Goal: Contribute content: Contribute content

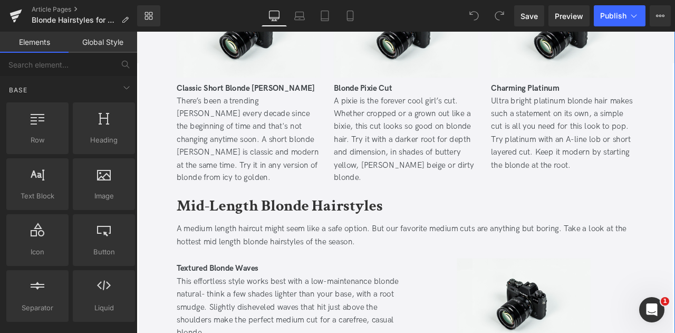
scroll to position [506, 0]
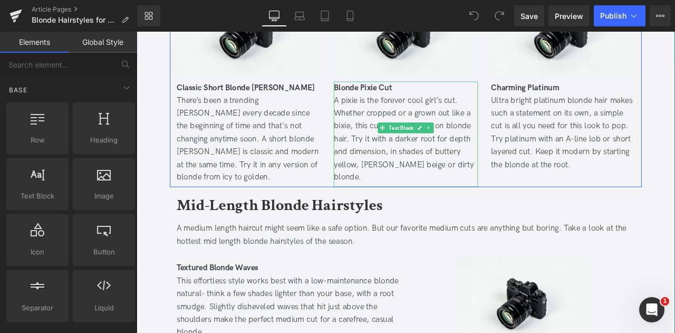
click at [480, 122] on div "A pixie is the forever cool girl’s cut. Whether cropped or a grown out like a b…" at bounding box center [455, 159] width 170 height 107
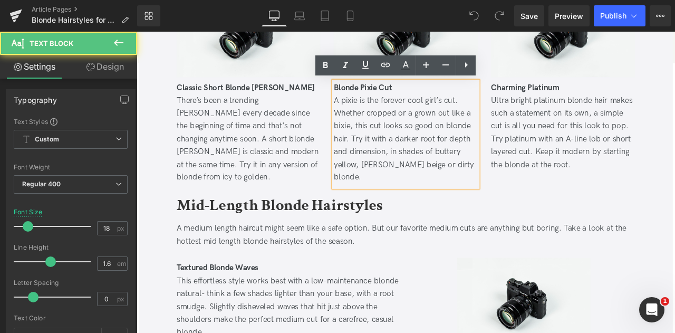
click at [465, 129] on div "A pixie is the forever cool girl’s cut. Whether cropped or a grown out like a b…" at bounding box center [455, 159] width 170 height 107
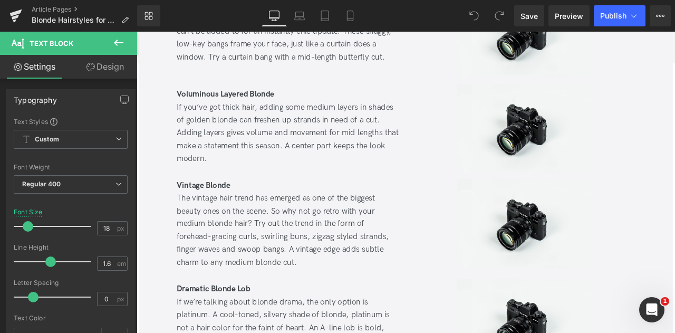
scroll to position [937, 0]
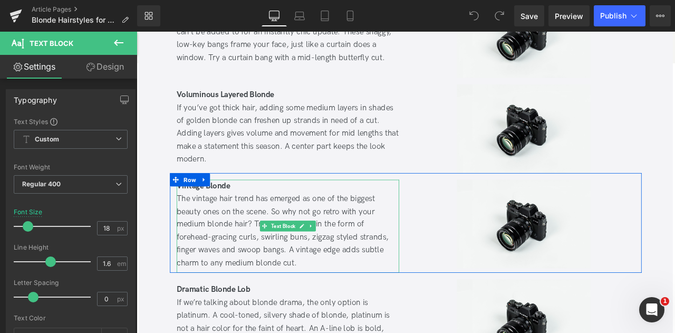
click at [339, 222] on div "The vintage hair trend has emerged as one of the biggest beauty ones on the sce…" at bounding box center [316, 267] width 264 height 91
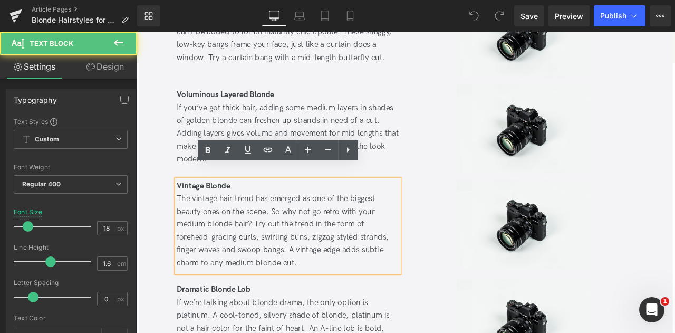
click at [250, 226] on div "The vintage hair trend has emerged as one of the biggest beauty ones on the sce…" at bounding box center [316, 267] width 264 height 91
click at [307, 243] on div "The vintage hair trend has emerged as one of the biggest beauty ones on the sce…" at bounding box center [316, 267] width 264 height 91
click at [223, 228] on div "The vintage hair trend has emerged as one of the biggest beauty ones on the sce…" at bounding box center [316, 267] width 264 height 91
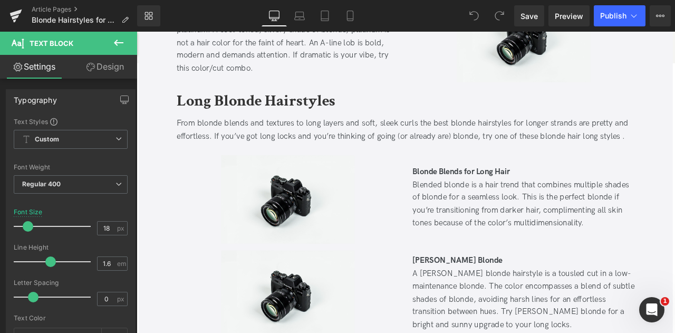
scroll to position [1275, 0]
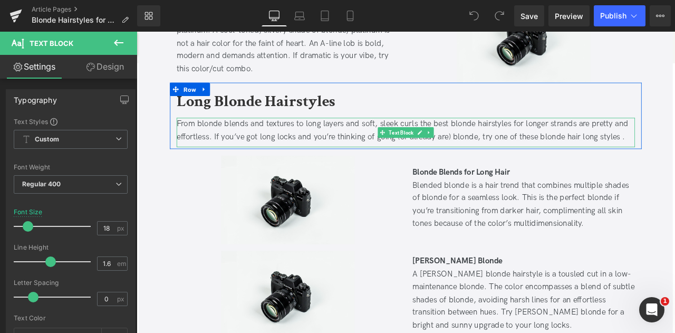
click at [526, 138] on div "From blonde blends and textures to long layers and soft, sleek curls the best b…" at bounding box center [455, 148] width 543 height 31
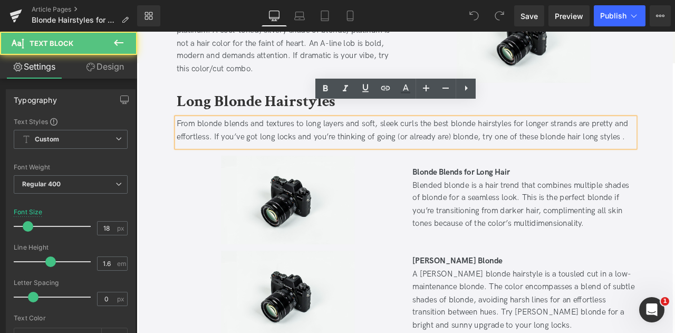
click at [611, 139] on div "From blonde blends and textures to long layers and soft, sleek curls the best b…" at bounding box center [455, 148] width 543 height 31
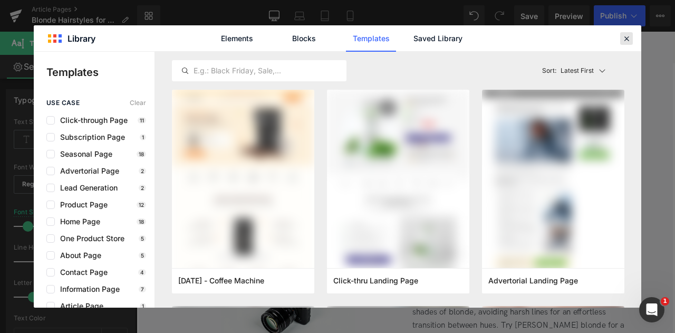
click at [624, 38] on icon at bounding box center [626, 38] width 9 height 9
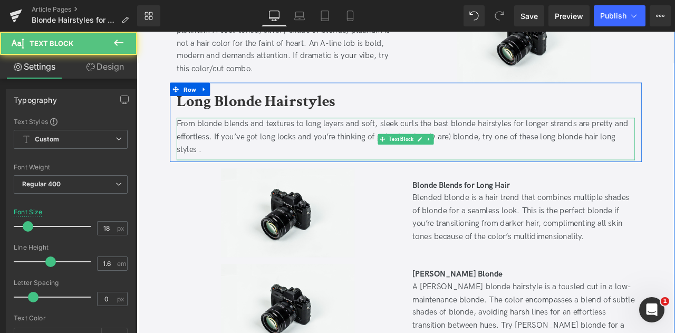
click at [585, 133] on div "From blonde blends and textures to long layers and soft, sleek curls the best b…" at bounding box center [455, 155] width 543 height 45
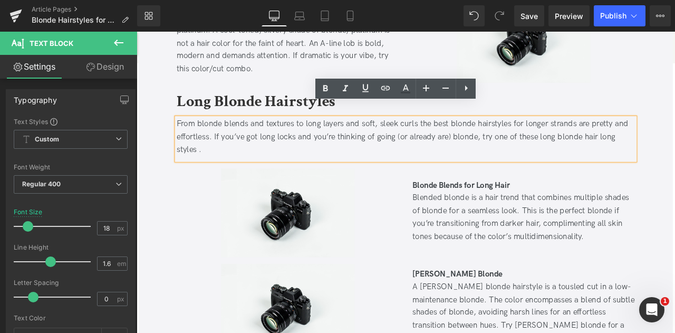
click at [665, 138] on div "From blonde blends and textures to long layers and soft, sleek curls the best b…" at bounding box center [455, 155] width 543 height 45
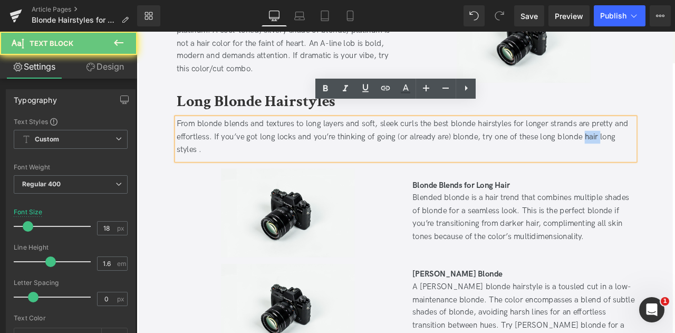
click at [665, 138] on div "From blonde blends and textures to long layers and soft, sleek curls the best b…" at bounding box center [455, 155] width 543 height 45
click at [674, 140] on div "From blonde blends and textures to long layers and soft, sleek curls the best b…" at bounding box center [455, 155] width 543 height 45
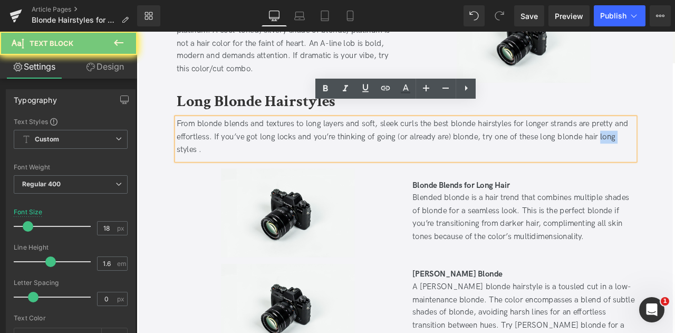
click at [674, 140] on div "From blonde blends and textures to long layers and soft, sleek curls the best b…" at bounding box center [455, 155] width 543 height 45
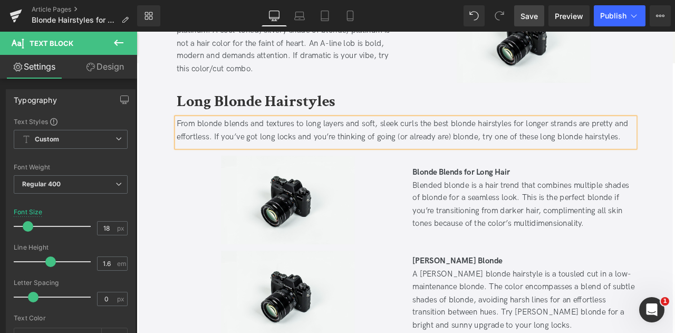
click at [534, 22] on link "Save" at bounding box center [529, 15] width 30 height 21
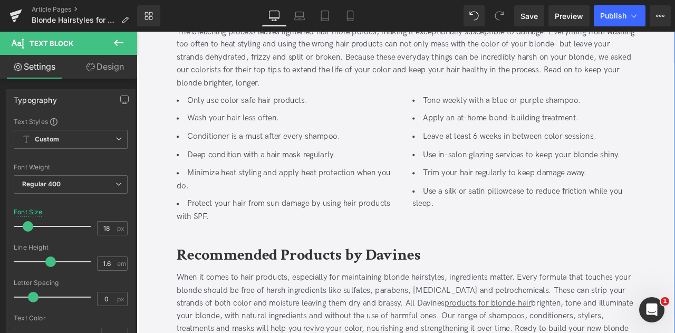
scroll to position [2792, 0]
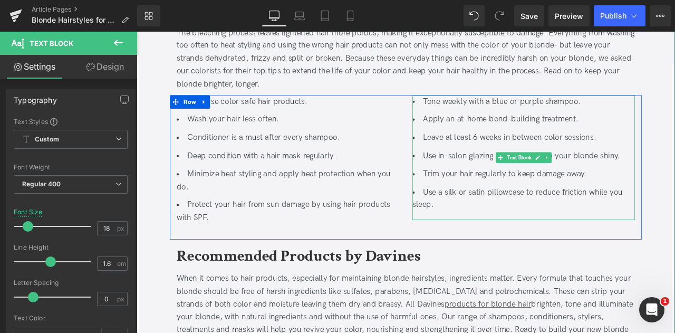
click at [547, 171] on li "Use in-salon glazing services to keep your blonde shiny." at bounding box center [596, 178] width 264 height 15
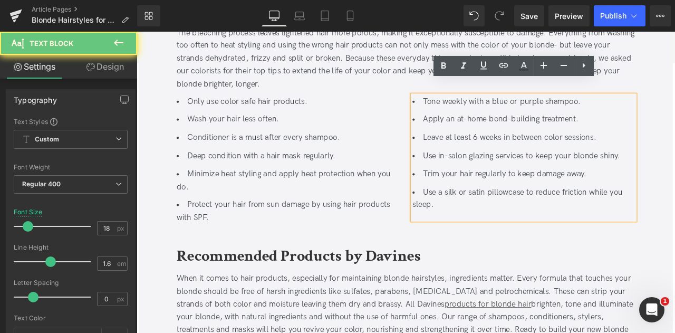
click at [545, 171] on li "Use in-salon glazing services to keep your blonde shiny." at bounding box center [596, 178] width 264 height 15
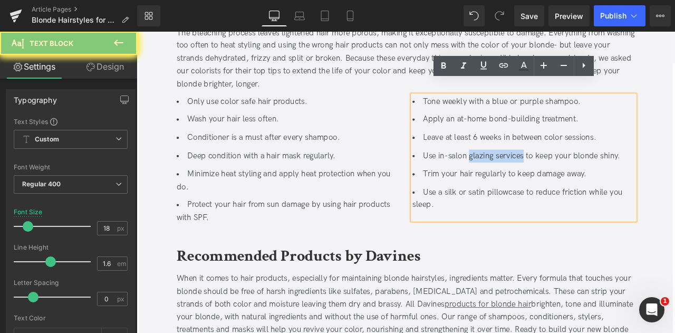
click at [568, 171] on li "Use in-salon glazing services to keep your blonde shiny." at bounding box center [596, 178] width 264 height 15
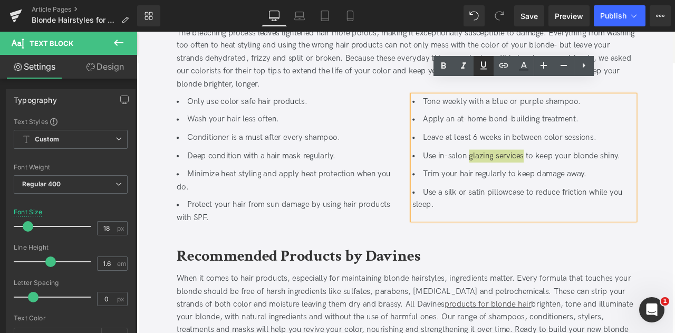
click at [482, 69] on icon at bounding box center [483, 66] width 6 height 8
click at [499, 66] on icon at bounding box center [503, 65] width 13 height 13
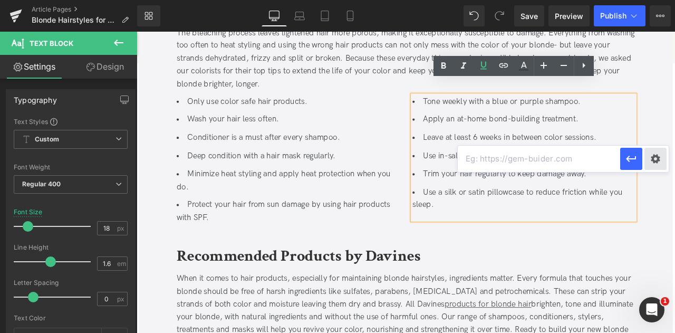
click at [663, 0] on div "Text Color Highlight Color #333333 Edit or remove link: Edit - Unlink - Cancel" at bounding box center [337, 0] width 675 height 0
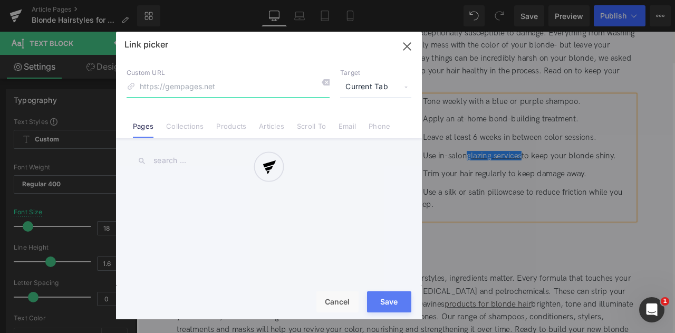
paste input "[URL][DOMAIN_NAME]"
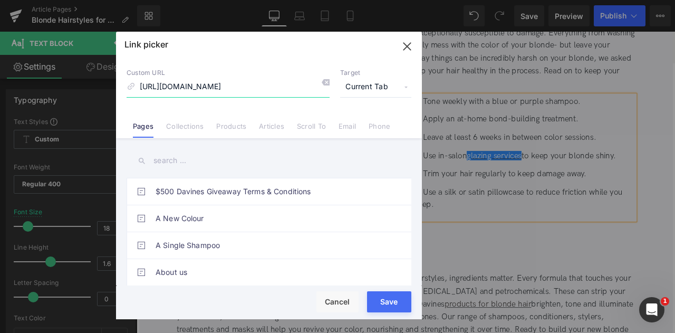
scroll to position [0, 1316]
click at [353, 84] on span "Current Tab" at bounding box center [375, 87] width 71 height 20
click at [361, 123] on li "New Tab" at bounding box center [376, 124] width 82 height 18
click at [289, 86] on input "[URL][DOMAIN_NAME]" at bounding box center [228, 87] width 203 height 20
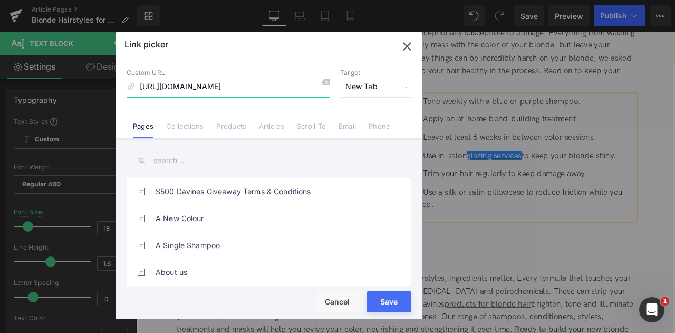
click at [219, 86] on input "[URL][DOMAIN_NAME]" at bounding box center [228, 87] width 203 height 20
type input "/pages/salon-locator"
click at [398, 296] on button "Save" at bounding box center [389, 301] width 44 height 21
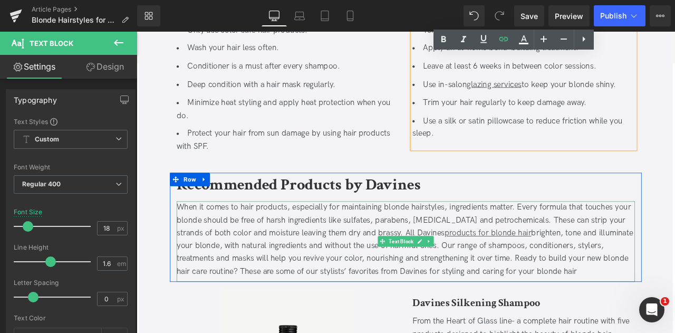
scroll to position [2898, 0]
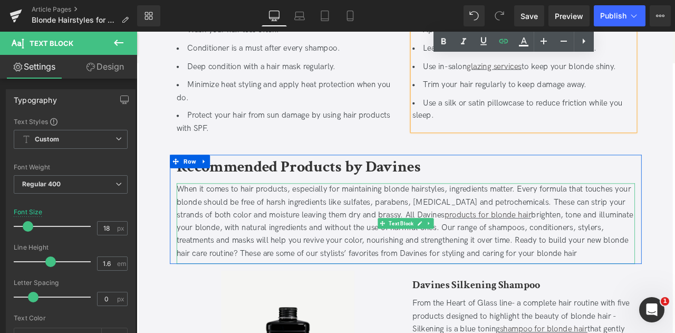
click at [587, 264] on div "When it comes to hair products, especially for maintaining blonde hairstyles, i…" at bounding box center [455, 256] width 543 height 91
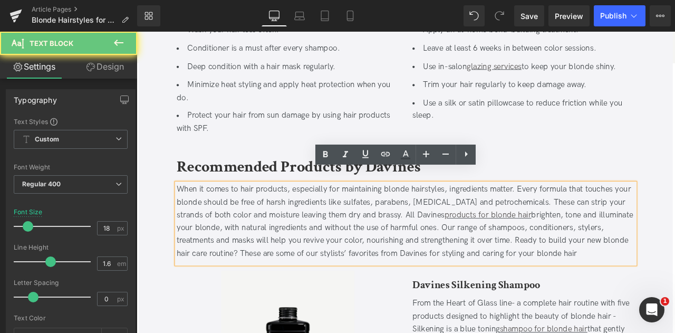
click at [674, 278] on div "When it comes to hair products, especially for maintaining blonde hairstyles, i…" at bounding box center [455, 256] width 543 height 91
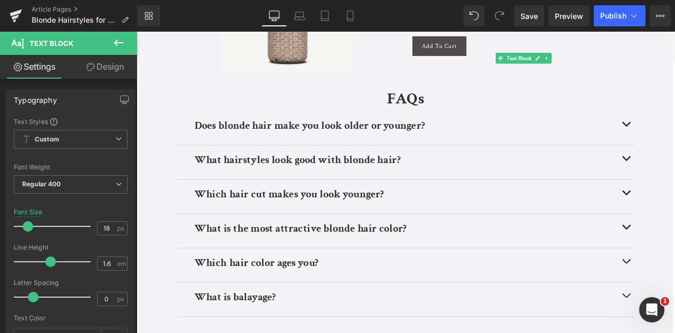
scroll to position [3798, 0]
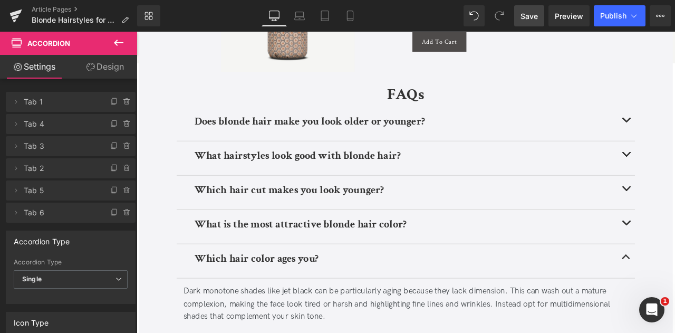
click at [526, 18] on span "Save" at bounding box center [529, 16] width 17 height 11
